Goal: Navigation & Orientation: Find specific page/section

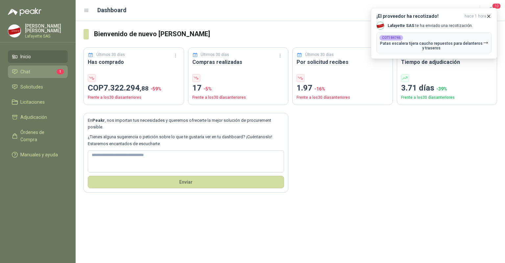
click at [31, 75] on li "Chat 1" at bounding box center [38, 71] width 52 height 7
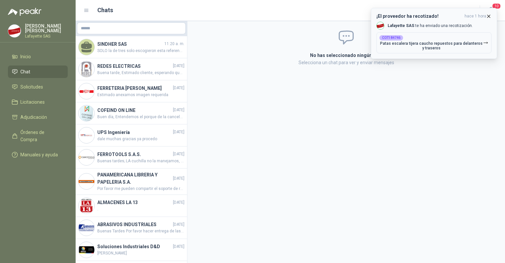
click at [488, 15] on icon "button" at bounding box center [489, 16] width 6 height 6
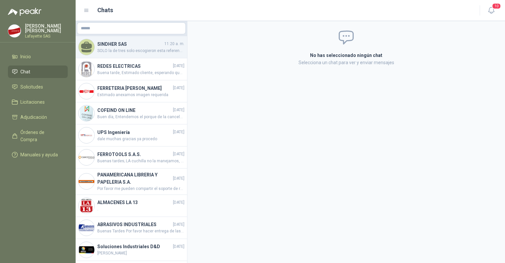
click at [138, 48] on span "SOLO la de tres solo escogieron esta referencia" at bounding box center [140, 51] width 87 height 6
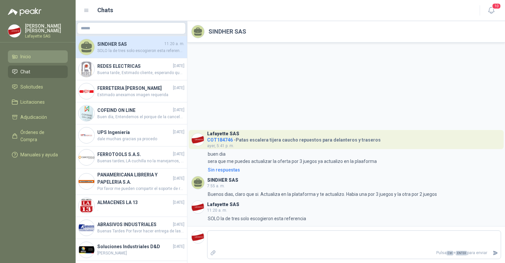
click at [21, 56] on span "Inicio" at bounding box center [25, 56] width 11 height 7
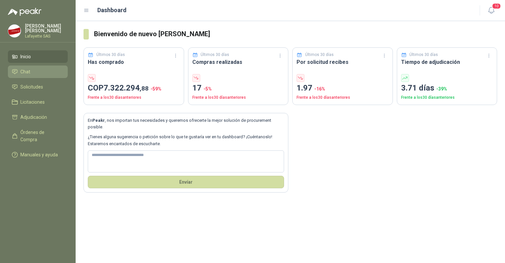
click at [26, 74] on span "Chat" at bounding box center [25, 71] width 10 height 7
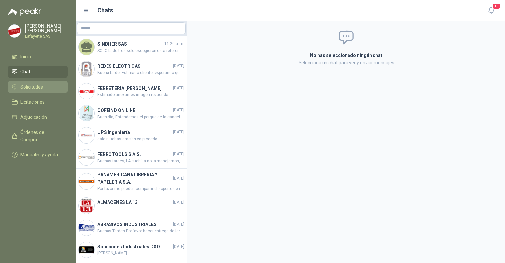
click at [32, 88] on span "Solicitudes" at bounding box center [31, 86] width 23 height 7
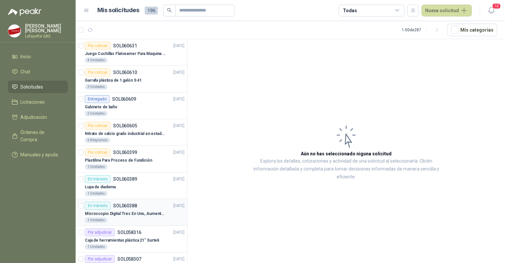
scroll to position [33, 0]
